Goal: Task Accomplishment & Management: Use online tool/utility

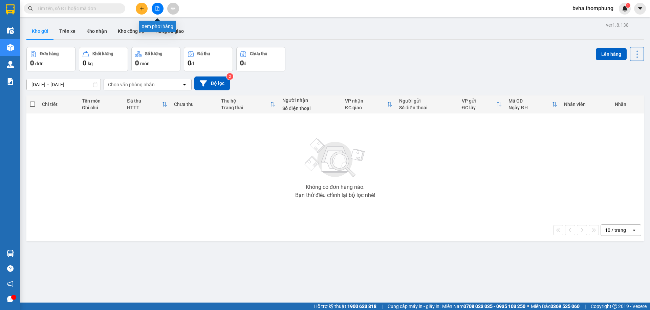
click at [156, 10] on icon "file-add" at bounding box center [157, 8] width 5 height 5
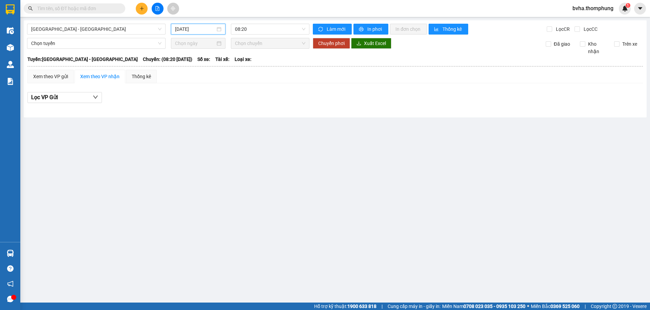
click at [204, 28] on input "[DATE]" at bounding box center [195, 28] width 40 height 7
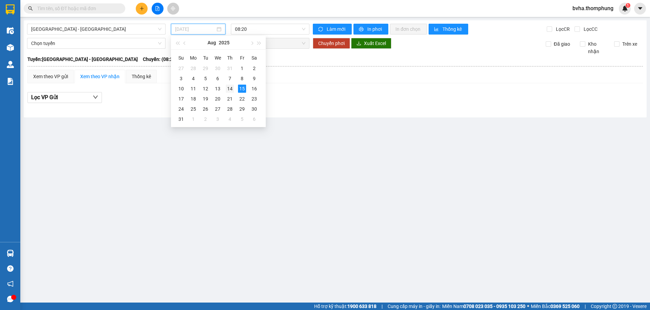
click at [229, 87] on div "14" at bounding box center [230, 89] width 8 height 8
type input "[DATE]"
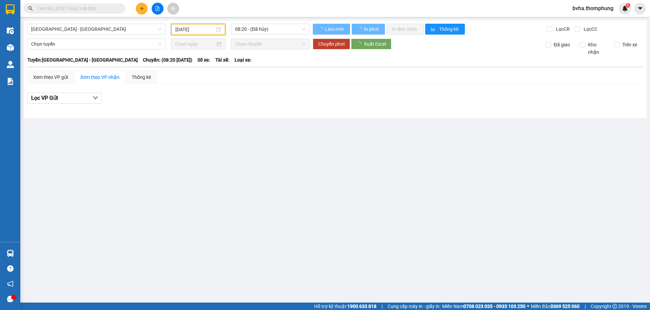
click at [249, 27] on span "08:20 - (Đã hủy)" at bounding box center [270, 29] width 70 height 10
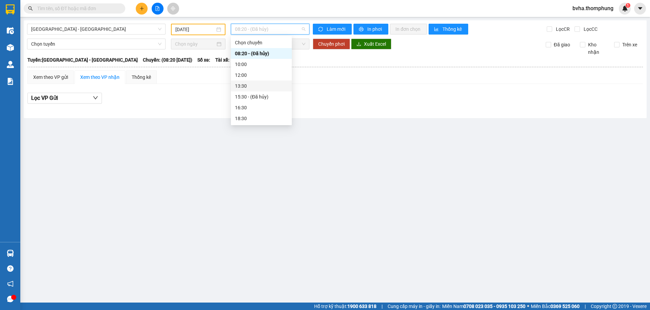
scroll to position [22, 0]
click at [250, 96] on div "18:30" at bounding box center [261, 96] width 53 height 7
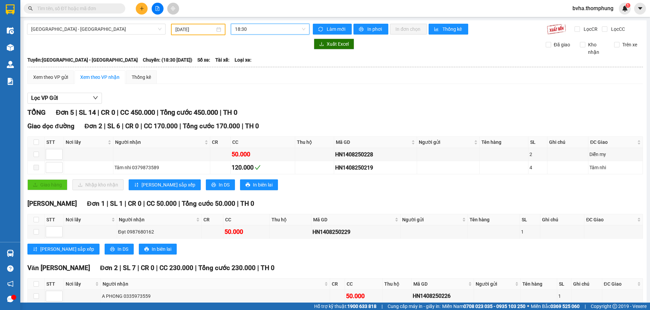
click at [254, 29] on span "18:30" at bounding box center [270, 29] width 70 height 10
click at [245, 89] on div "16:30" at bounding box center [259, 85] width 53 height 7
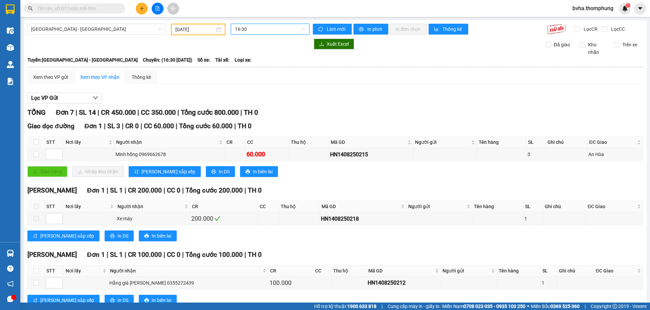
click at [246, 29] on span "16:30" at bounding box center [270, 29] width 70 height 10
click at [238, 62] on div "13:30" at bounding box center [259, 64] width 53 height 7
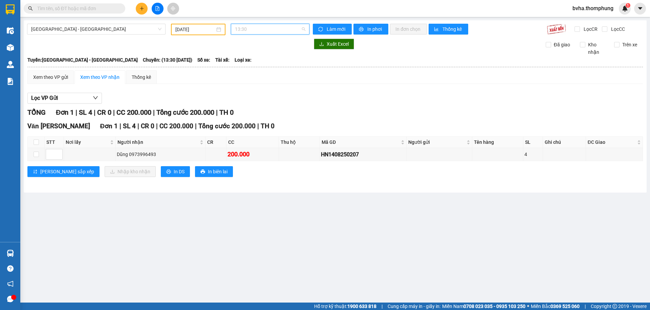
click at [257, 32] on span "13:30" at bounding box center [270, 29] width 70 height 10
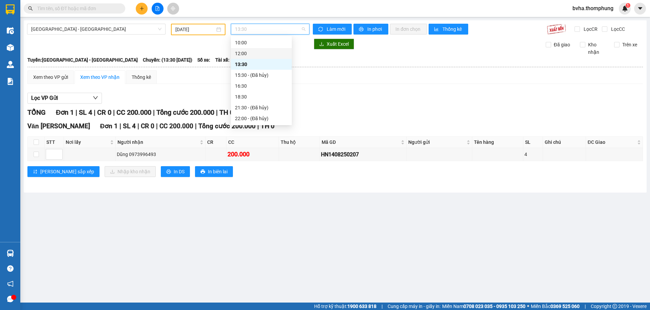
click at [247, 51] on div "12:00" at bounding box center [261, 53] width 53 height 7
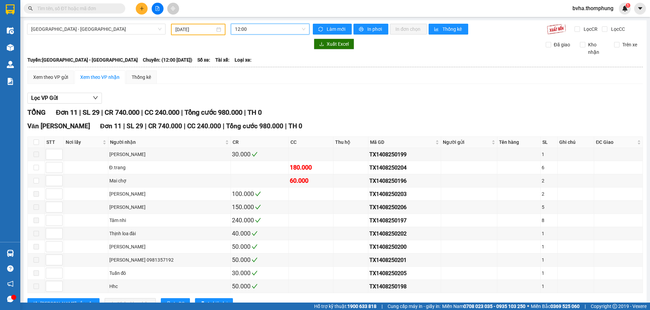
click at [256, 25] on span "12:00" at bounding box center [270, 29] width 70 height 10
click at [246, 43] on div "10:00" at bounding box center [259, 42] width 53 height 7
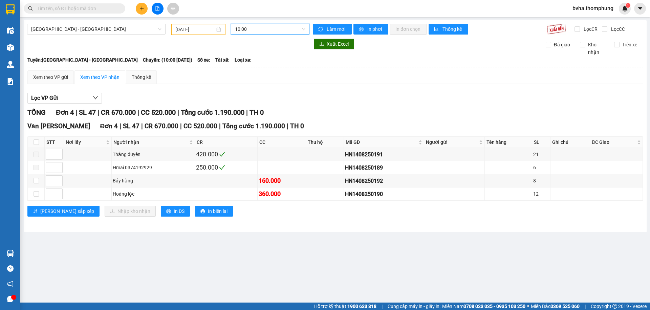
drag, startPoint x: 258, startPoint y: 27, endPoint x: 258, endPoint y: 86, distance: 59.3
click at [258, 27] on span "10:00" at bounding box center [270, 29] width 70 height 10
click at [243, 98] on div "18:30" at bounding box center [261, 96] width 53 height 7
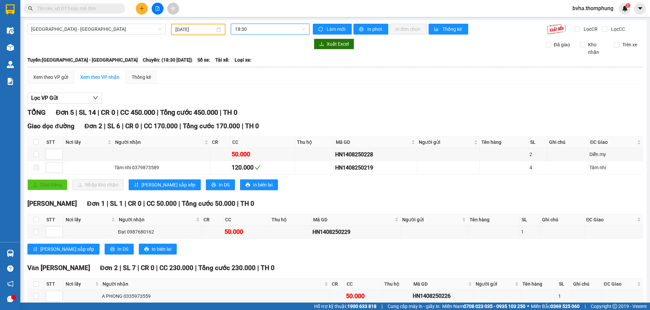
click at [251, 32] on span "18:30" at bounding box center [270, 29] width 70 height 10
click at [241, 87] on div "16:30" at bounding box center [259, 85] width 53 height 7
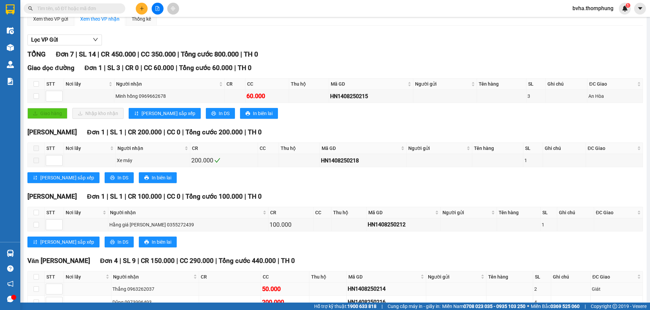
scroll to position [24, 0]
